Goal: Task Accomplishment & Management: Manage account settings

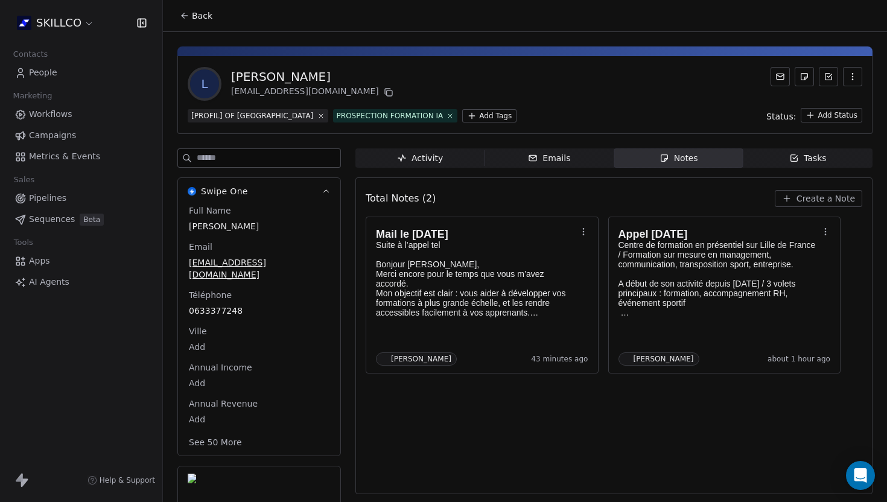
click at [169, 19] on div "Back" at bounding box center [525, 15] width 724 height 31
click at [184, 16] on icon at bounding box center [185, 16] width 10 height 10
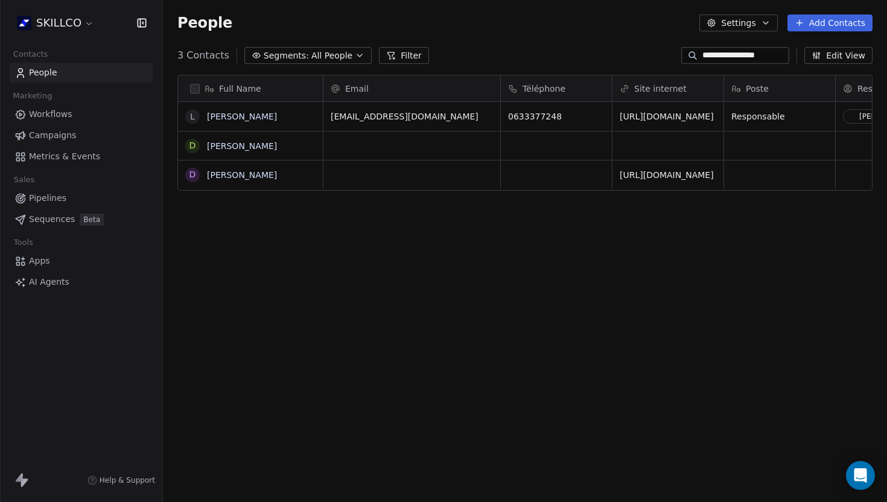
scroll to position [441, 724]
drag, startPoint x: 770, startPoint y: 51, endPoint x: 654, endPoint y: 60, distance: 116.2
click at [654, 60] on div "**********" at bounding box center [525, 55] width 724 height 19
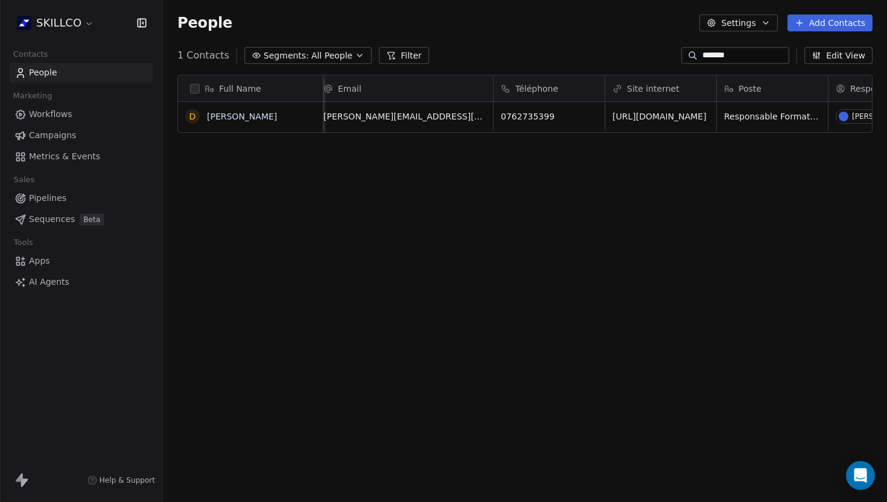
scroll to position [0, 0]
type input "*******"
click at [250, 116] on link "[PERSON_NAME]" at bounding box center [242, 117] width 70 height 10
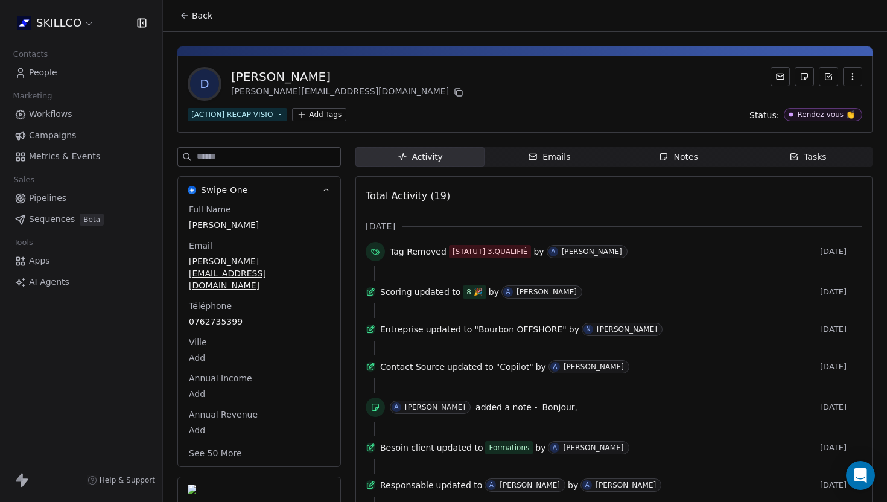
click at [568, 153] on div "Emails" at bounding box center [549, 157] width 42 height 13
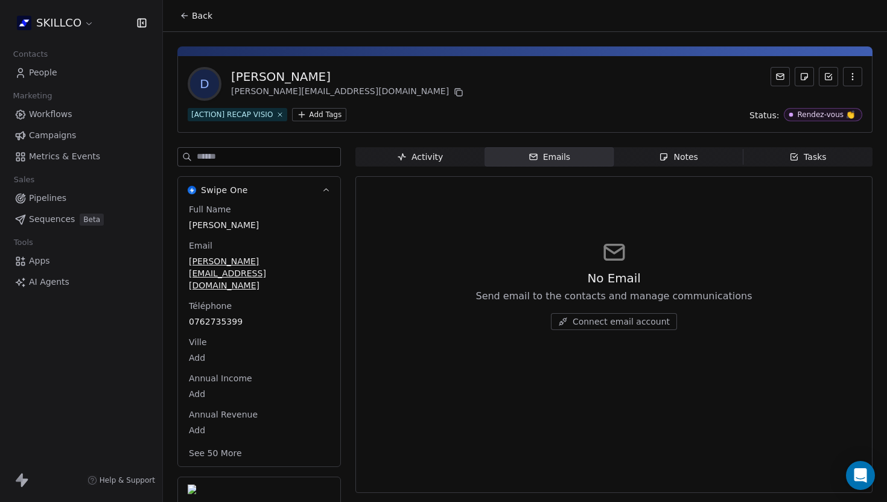
click at [653, 156] on span "Notes Notes" at bounding box center [678, 156] width 129 height 19
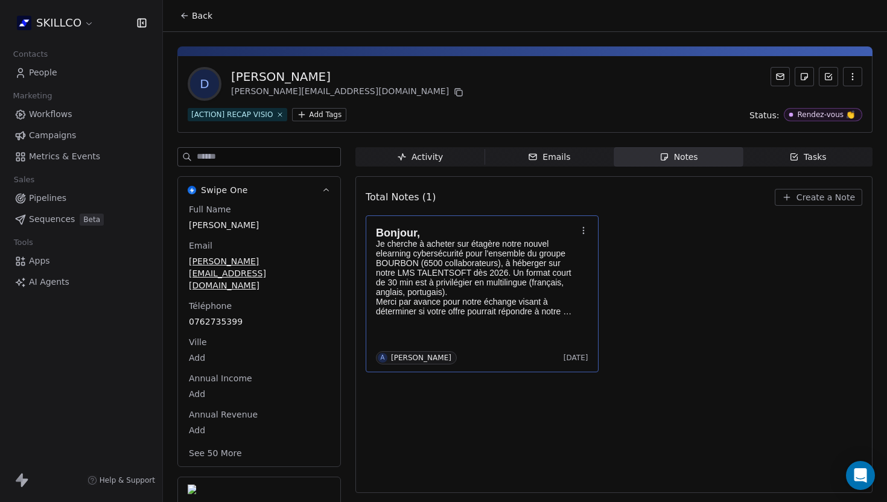
click at [479, 340] on div "Bonjour, Je cherche à acheter sur étagère notre nouvel elearning cybersécurité …" at bounding box center [482, 293] width 212 height 141
click at [479, 340] on body "SKILLCO Contacts People Marketing Workflows Campaigns Metrics & Events Sales Pi…" at bounding box center [443, 251] width 887 height 502
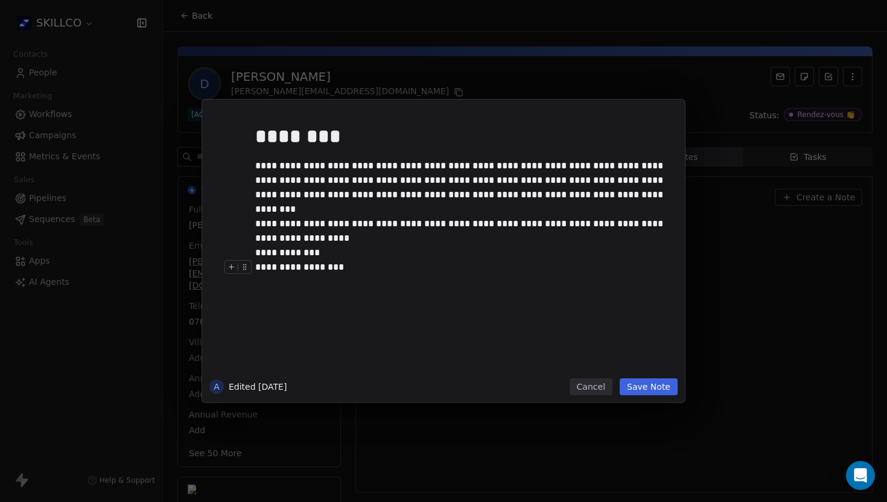
click at [648, 386] on button "Save Note" at bounding box center [648, 386] width 58 height 17
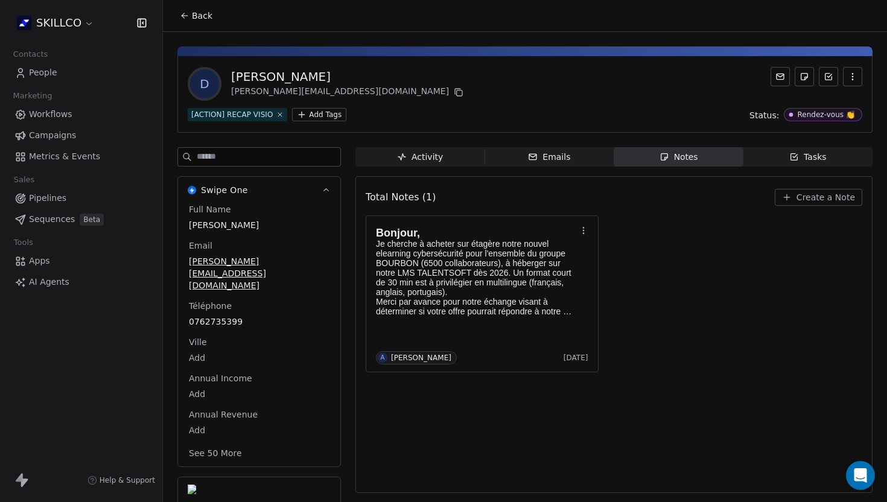
click at [632, 233] on div "Bonjour, Je cherche à acheter sur étagère notre nouvel elearning cybersécurité …" at bounding box center [613, 293] width 496 height 157
